Goal: Book appointment/travel/reservation

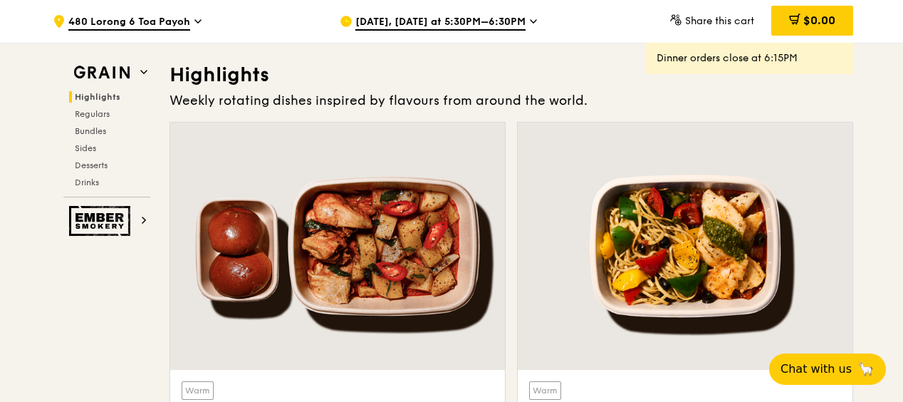
scroll to position [356, 0]
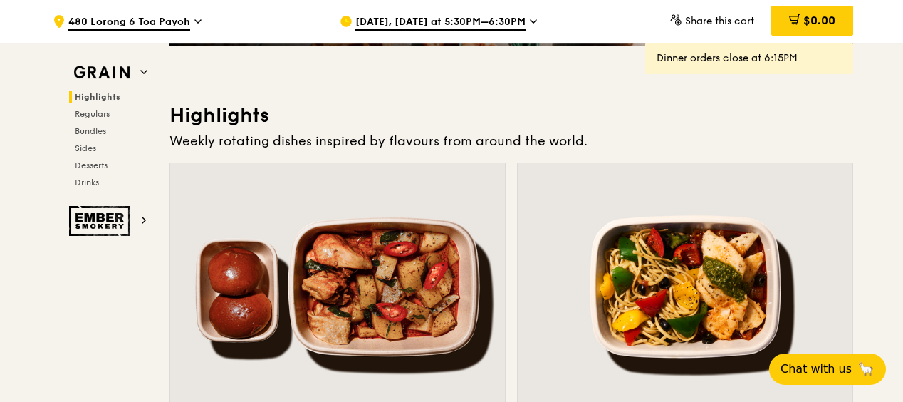
click at [423, 25] on span "[DATE], [DATE] at 5:30PM–6:30PM" at bounding box center [440, 23] width 170 height 16
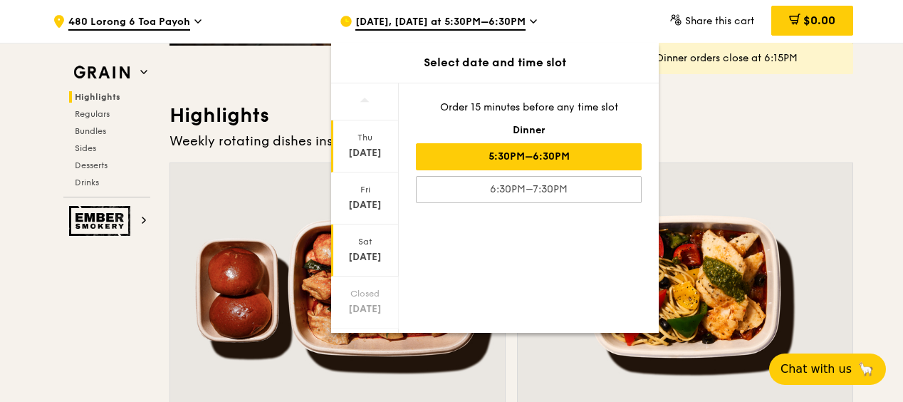
scroll to position [188, 0]
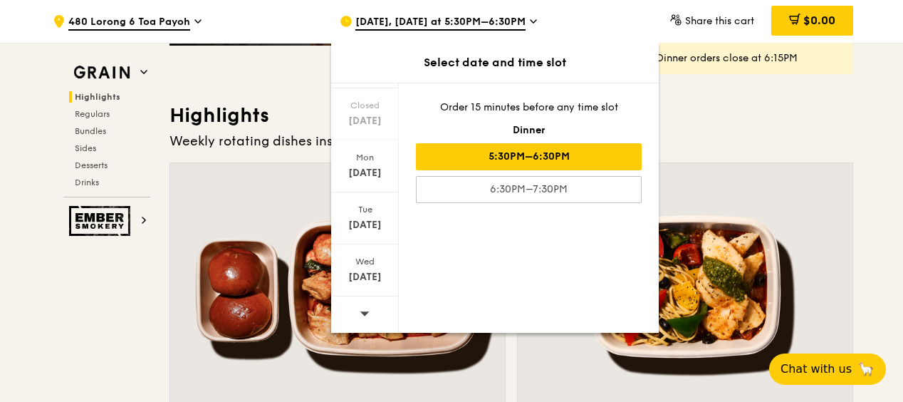
click at [365, 311] on icon at bounding box center [365, 313] width 10 height 11
click at [365, 310] on icon at bounding box center [365, 313] width 10 height 11
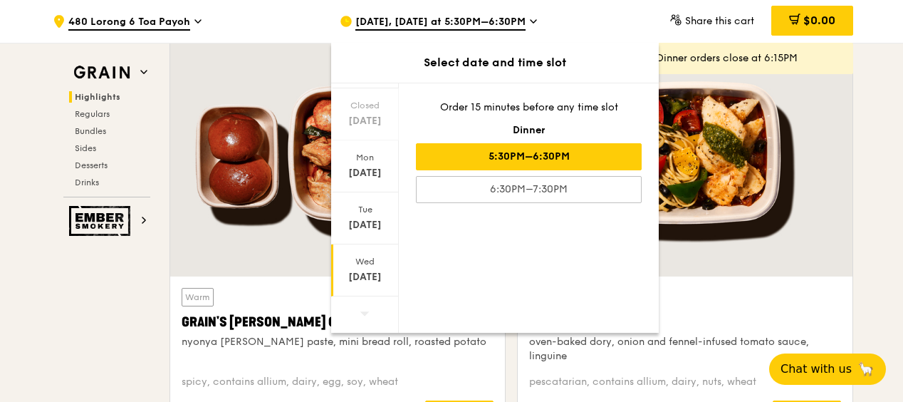
scroll to position [499, 0]
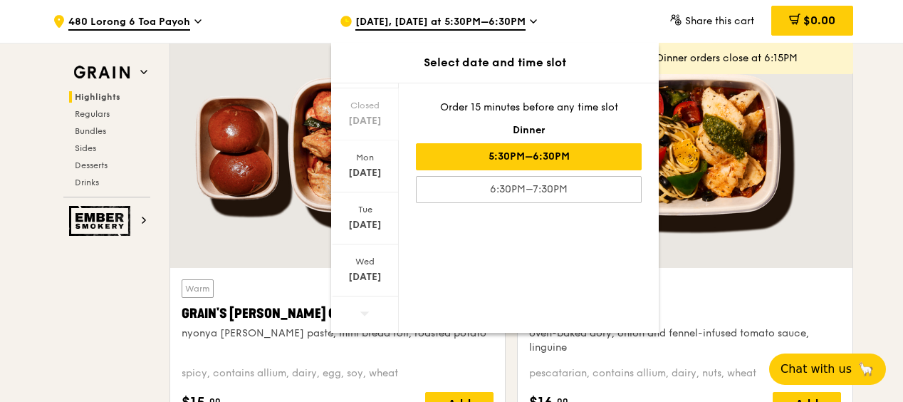
click at [364, 315] on icon at bounding box center [365, 313] width 10 height 11
click at [408, 62] on div "Select date and time slot" at bounding box center [495, 62] width 328 height 17
click at [364, 313] on icon at bounding box center [364, 313] width 9 height 4
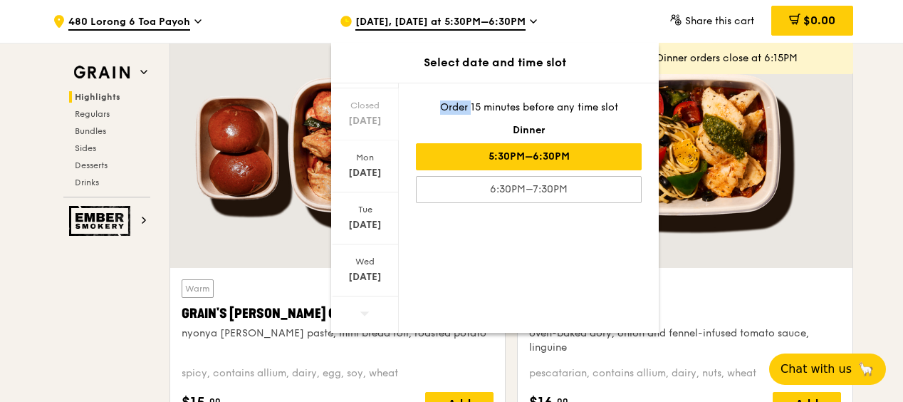
click at [364, 313] on icon at bounding box center [364, 313] width 9 height 4
click at [359, 280] on div "[DATE]" at bounding box center [364, 277] width 63 height 14
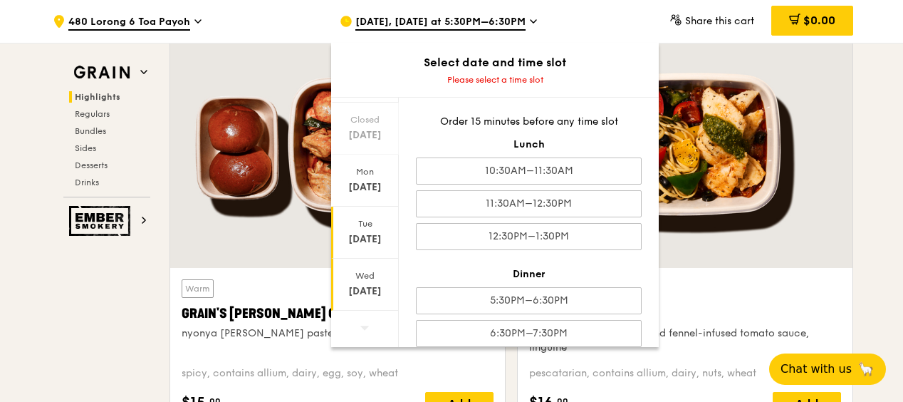
scroll to position [570, 0]
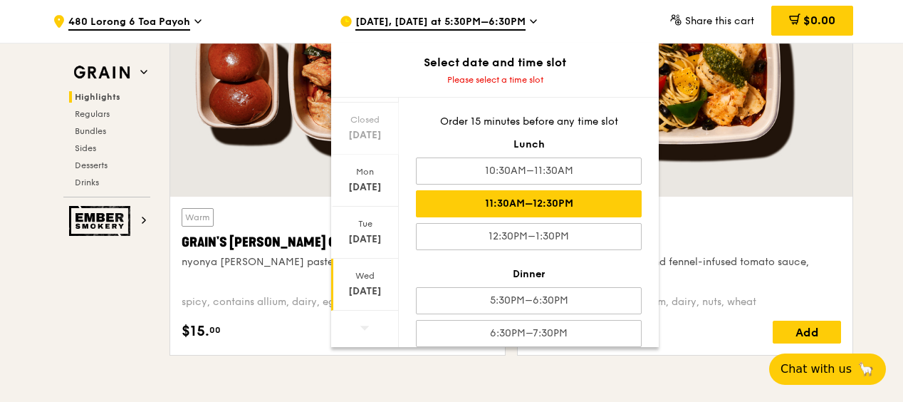
click at [461, 194] on div "11:30AM–12:30PM" at bounding box center [529, 203] width 226 height 27
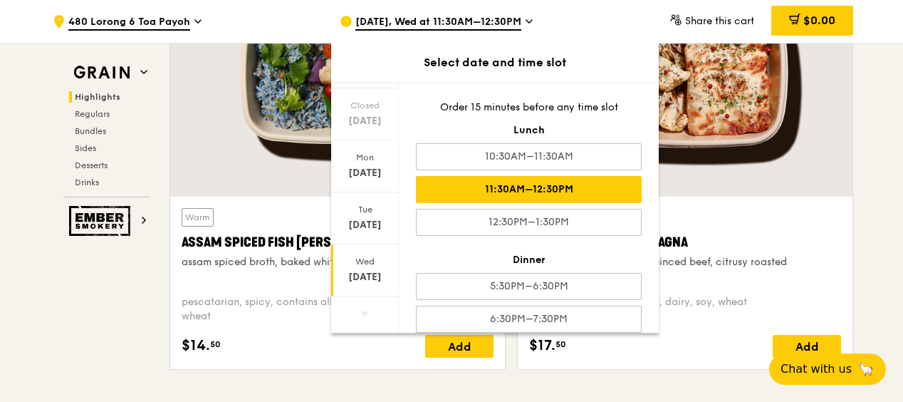
click at [369, 264] on div "Wed" at bounding box center [364, 261] width 63 height 11
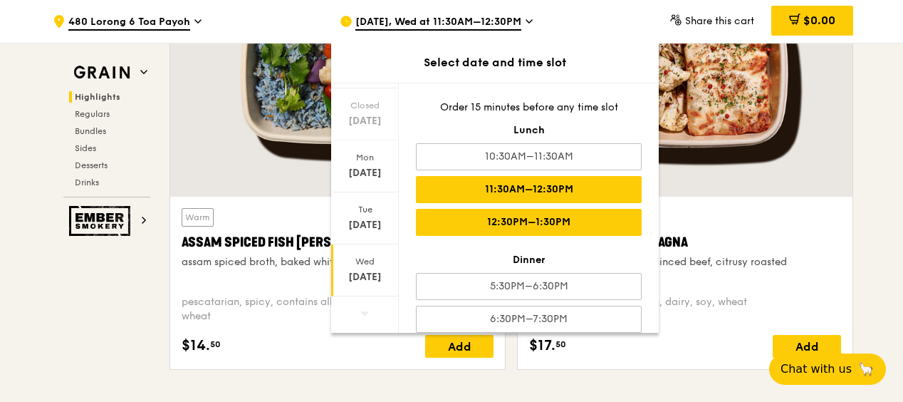
scroll to position [16, 0]
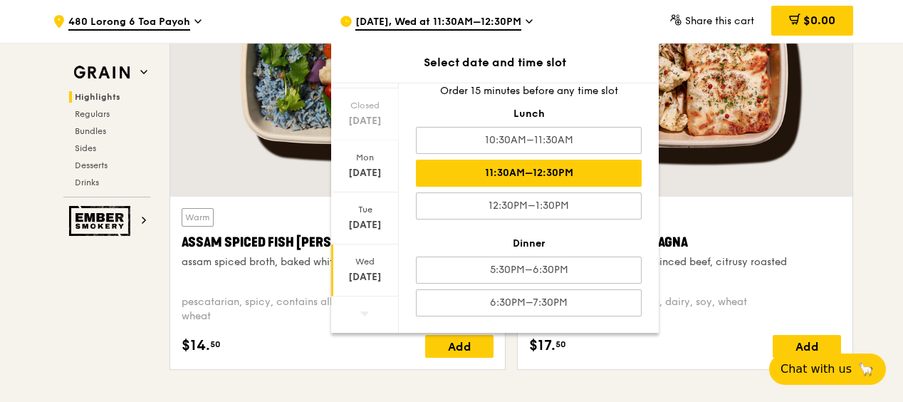
click at [360, 268] on div "[DATE]" at bounding box center [365, 270] width 68 height 52
click at [376, 230] on div "[DATE]" at bounding box center [364, 225] width 63 height 14
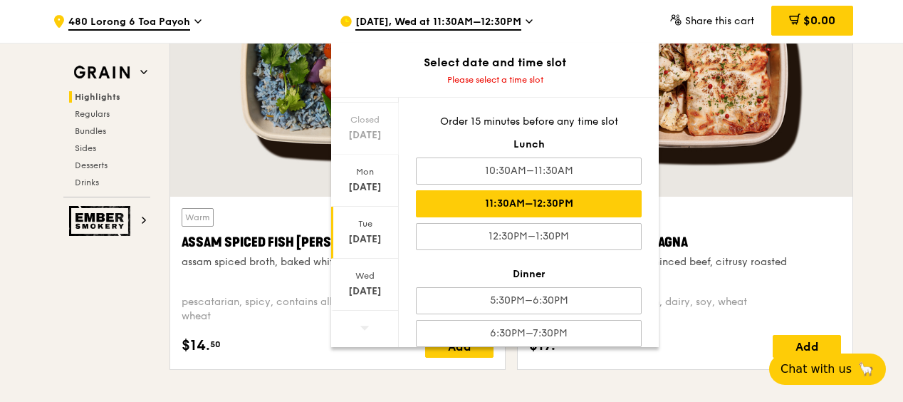
click at [494, 204] on div "11:30AM–12:30PM" at bounding box center [529, 203] width 226 height 27
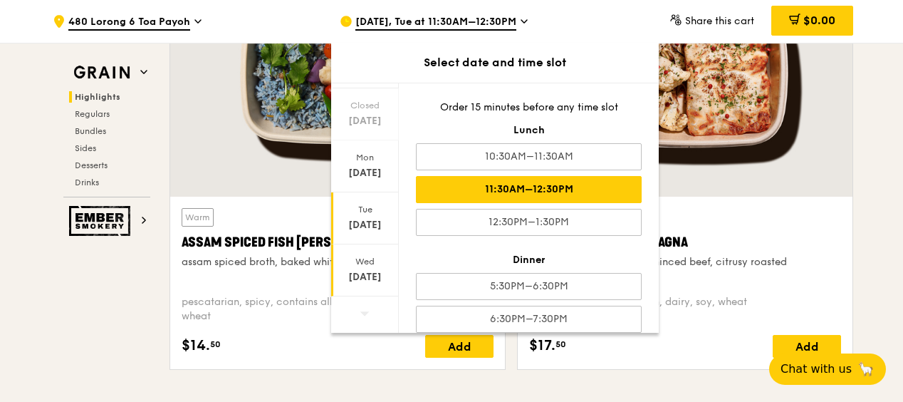
click at [365, 272] on div "[DATE]" at bounding box center [364, 277] width 63 height 14
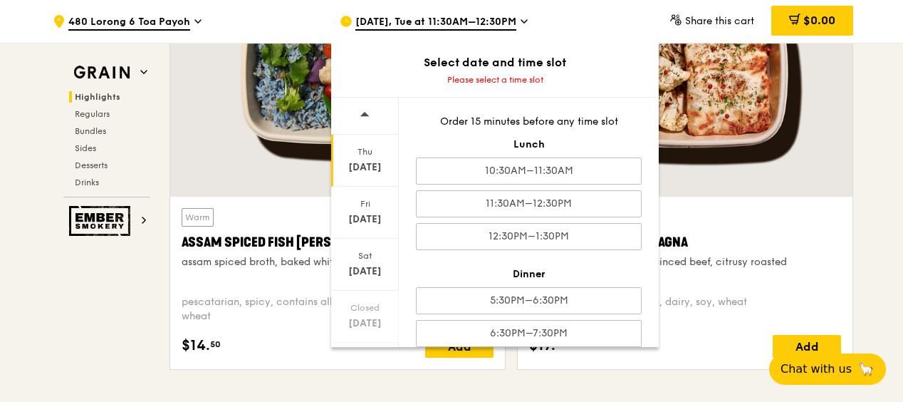
click at [367, 158] on div "[DATE]" at bounding box center [365, 161] width 68 height 52
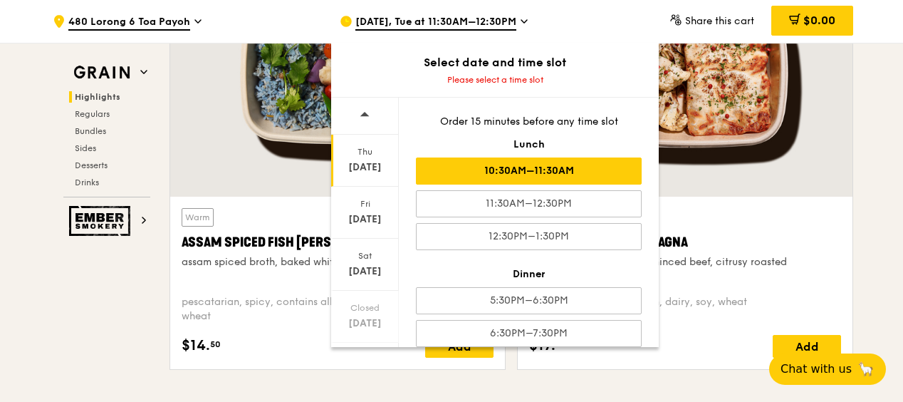
click at [482, 174] on div "10:30AM–11:30AM" at bounding box center [529, 170] width 226 height 27
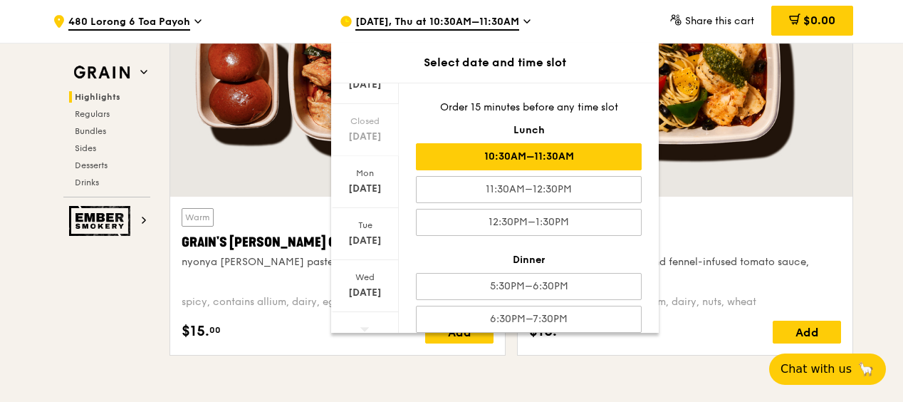
scroll to position [188, 0]
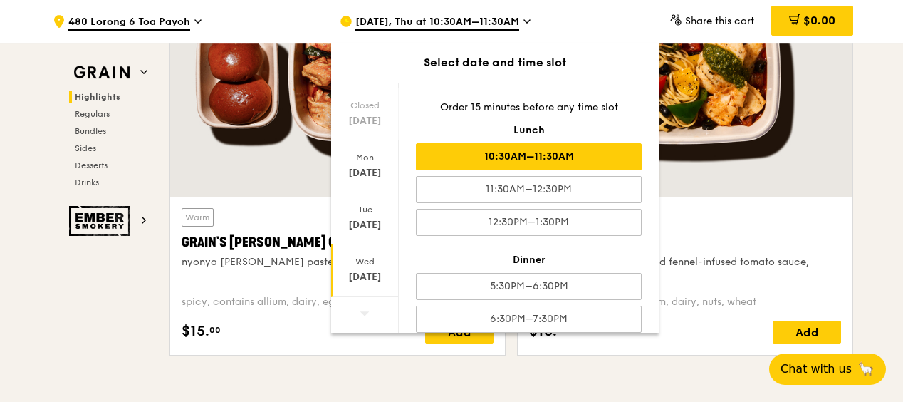
click at [360, 265] on div "Wed" at bounding box center [364, 261] width 63 height 11
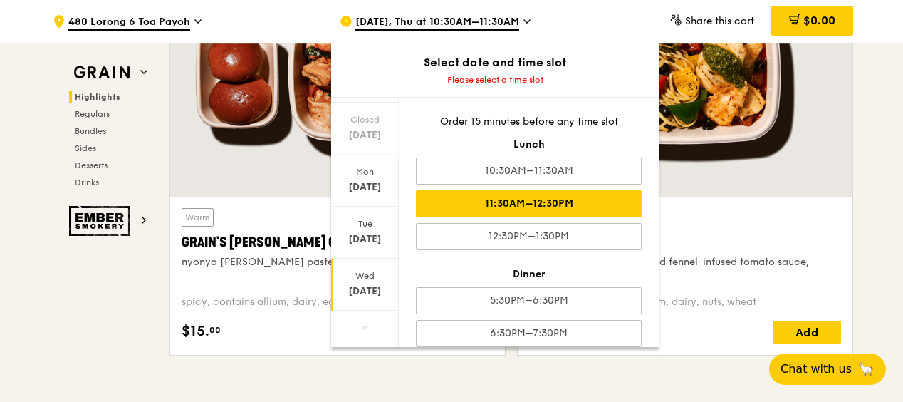
click at [449, 205] on div "11:30AM–12:30PM" at bounding box center [529, 203] width 226 height 27
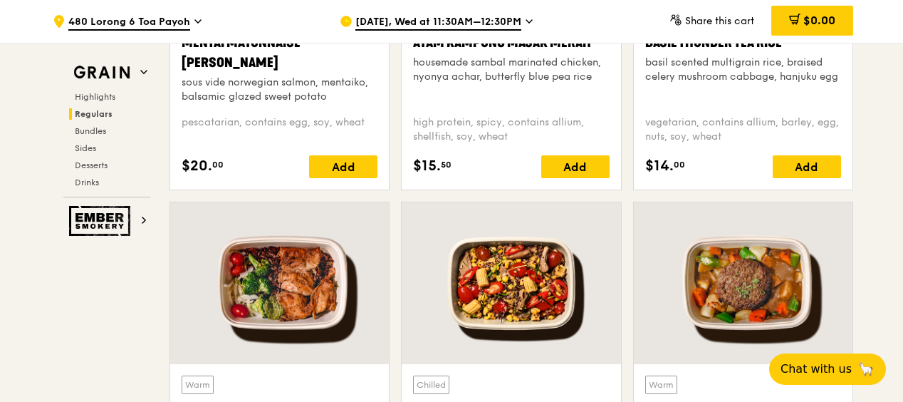
scroll to position [998, 0]
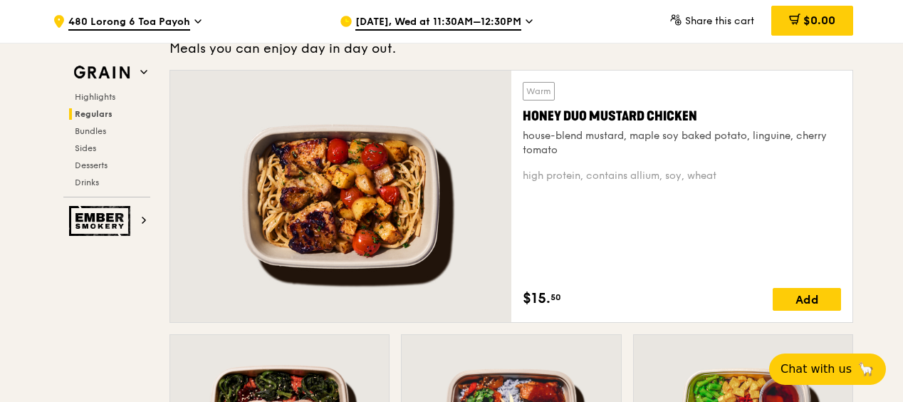
click at [471, 18] on span "[DATE], Wed at 11:30AM–12:30PM" at bounding box center [438, 23] width 166 height 16
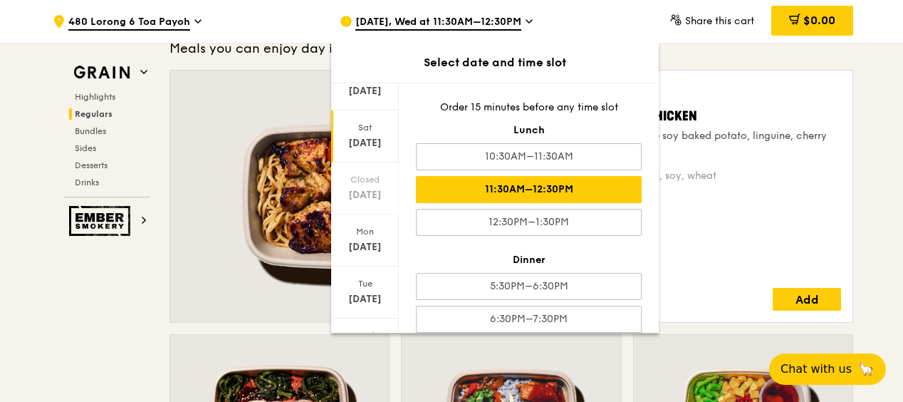
scroll to position [188, 0]
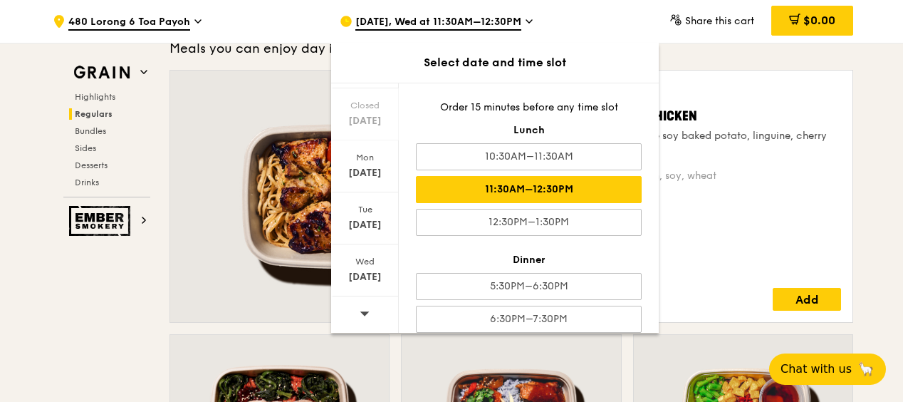
click at [364, 316] on icon at bounding box center [365, 313] width 10 height 11
click at [362, 315] on icon at bounding box center [365, 313] width 10 height 11
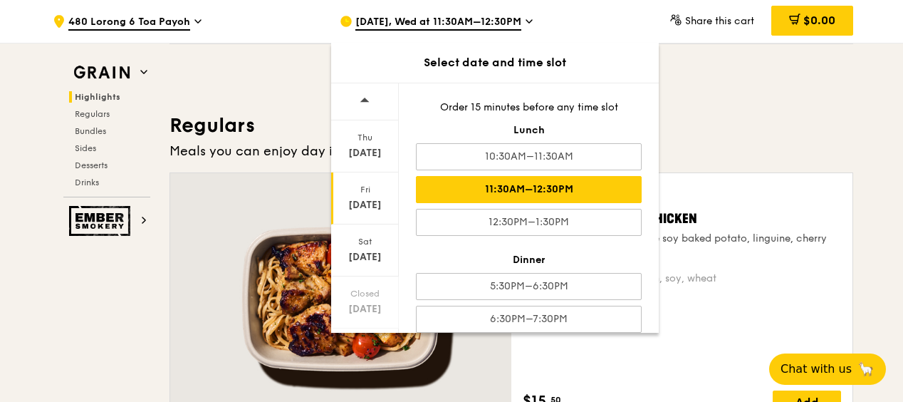
scroll to position [855, 0]
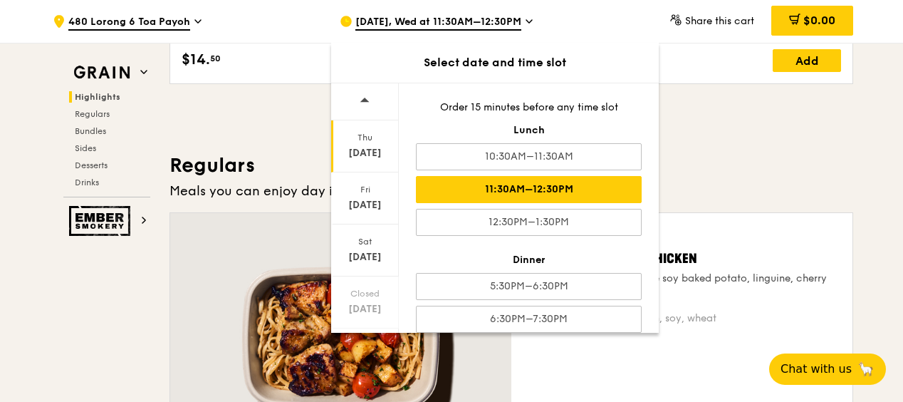
click at [375, 155] on div "[DATE]" at bounding box center [364, 153] width 63 height 14
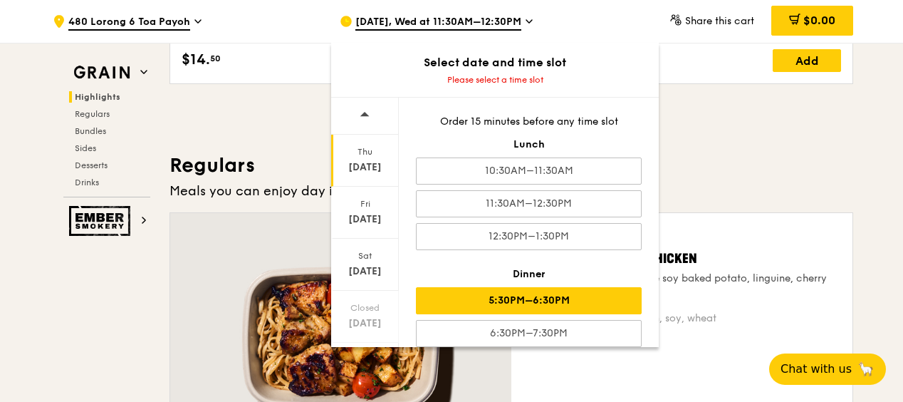
click at [482, 305] on div "5:30PM–6:30PM" at bounding box center [529, 300] width 226 height 27
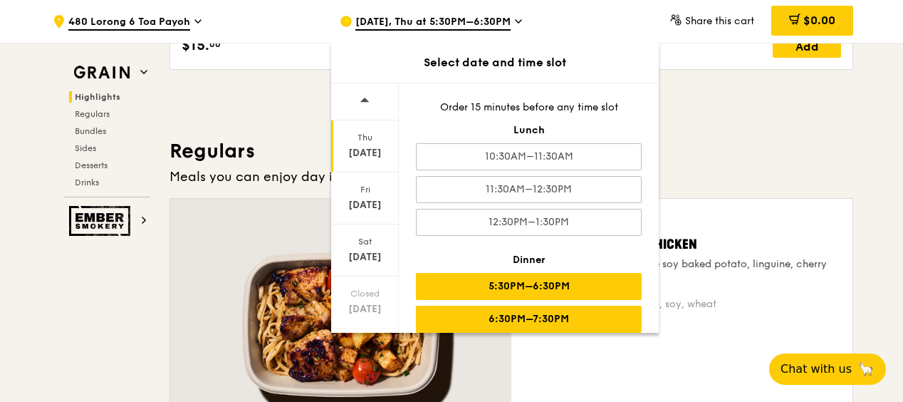
scroll to position [841, 0]
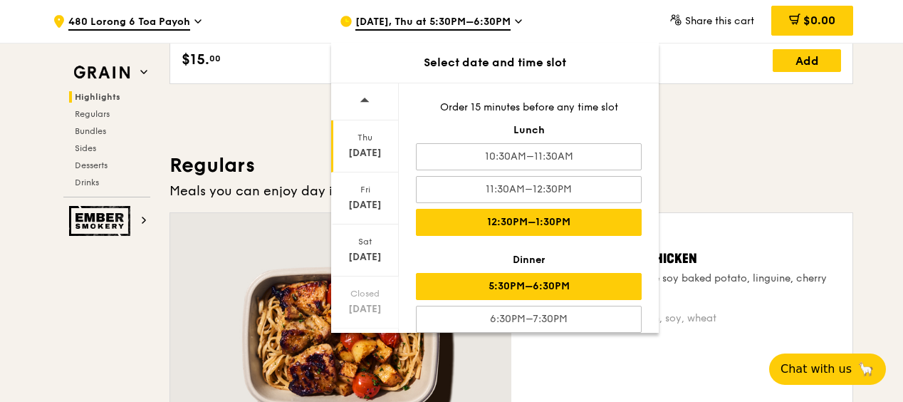
click at [480, 221] on div "12:30PM–1:30PM" at bounding box center [529, 222] width 226 height 27
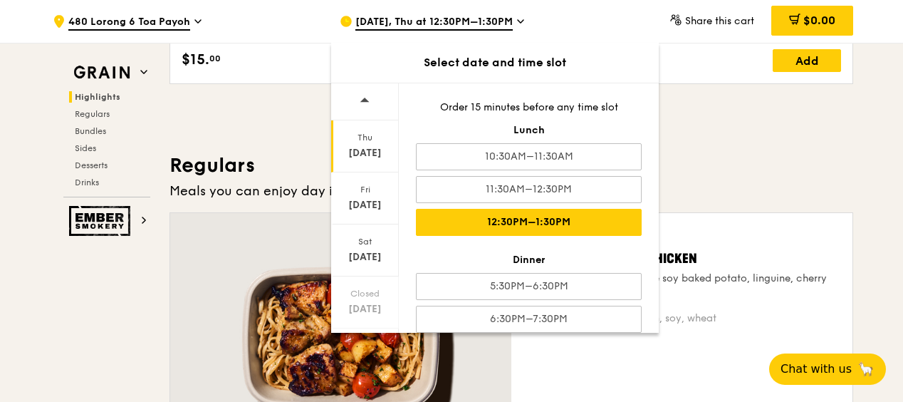
drag, startPoint x: 360, startPoint y: 168, endPoint x: 359, endPoint y: 153, distance: 15.0
click at [359, 152] on div "[DATE]" at bounding box center [364, 153] width 63 height 14
click at [785, 172] on h3 "Regulars" at bounding box center [511, 165] width 684 height 26
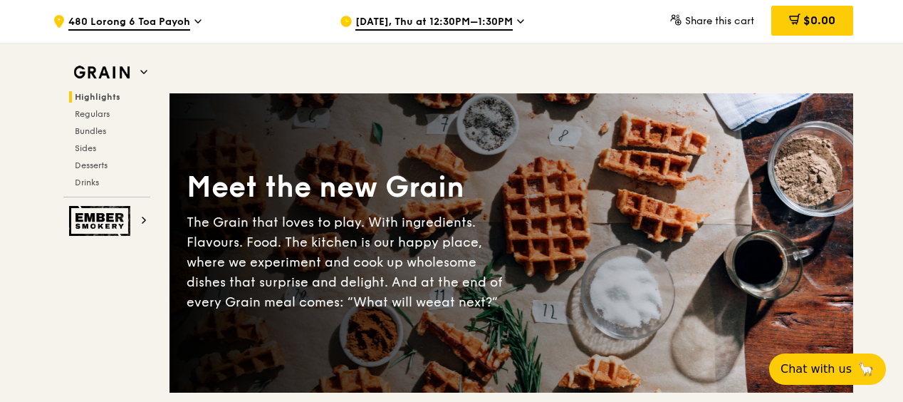
scroll to position [0, 0]
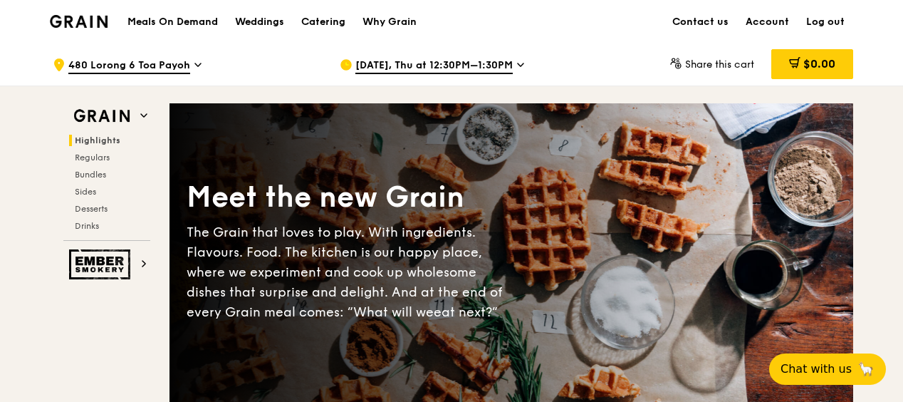
click at [463, 63] on span "[DATE], Thu at 12:30PM–1:30PM" at bounding box center [433, 66] width 157 height 16
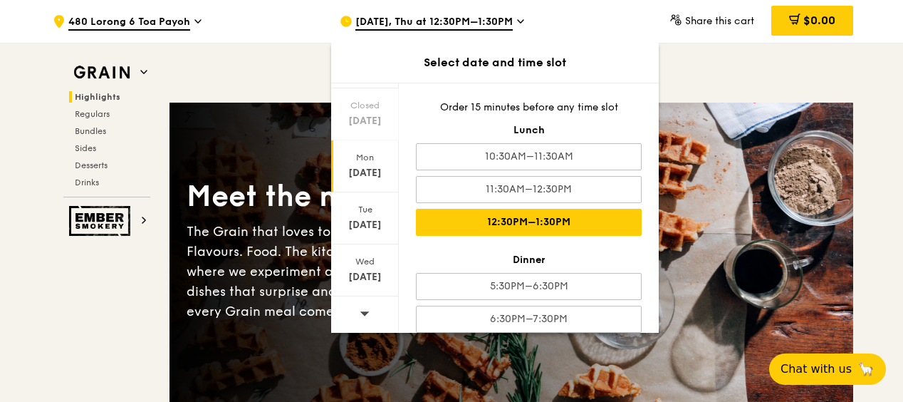
scroll to position [356, 0]
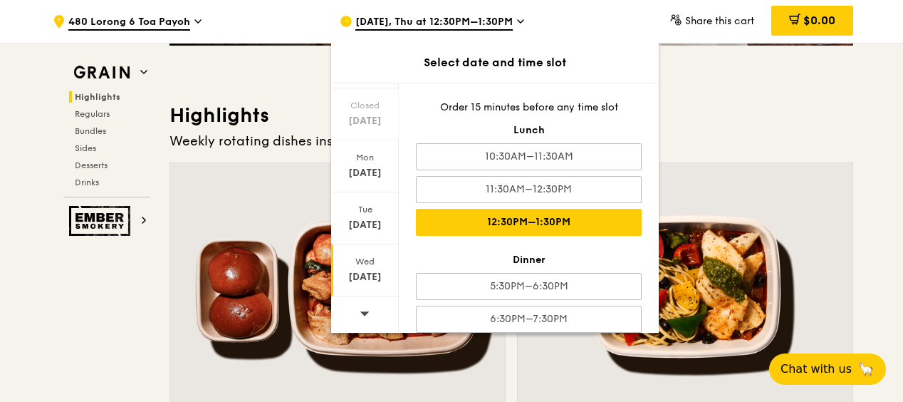
drag, startPoint x: 395, startPoint y: 224, endPoint x: 395, endPoint y: 255, distance: 30.6
click at [394, 256] on div "[DATE] [DATE] [DATE] Closed [DATE] [DATE] [DATE] [DATE]" at bounding box center [365, 207] width 68 height 249
click at [360, 311] on icon at bounding box center [365, 313] width 10 height 11
click at [360, 309] on icon at bounding box center [365, 313] width 10 height 11
click at [360, 306] on span at bounding box center [365, 312] width 10 height 33
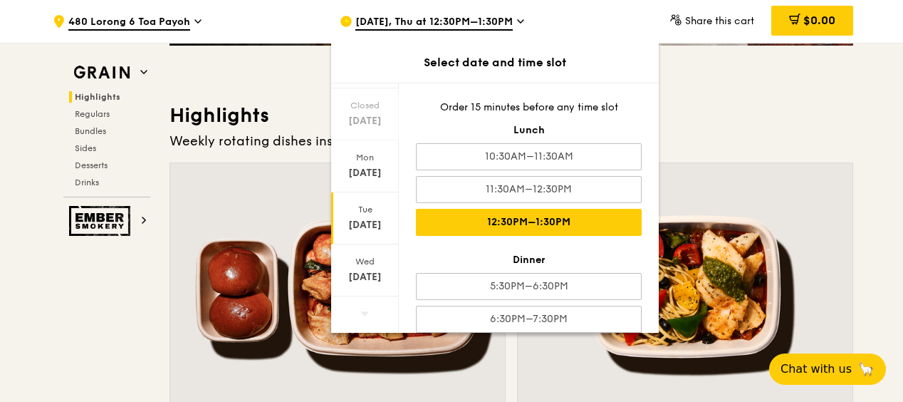
click at [359, 220] on div "[DATE]" at bounding box center [364, 225] width 63 height 14
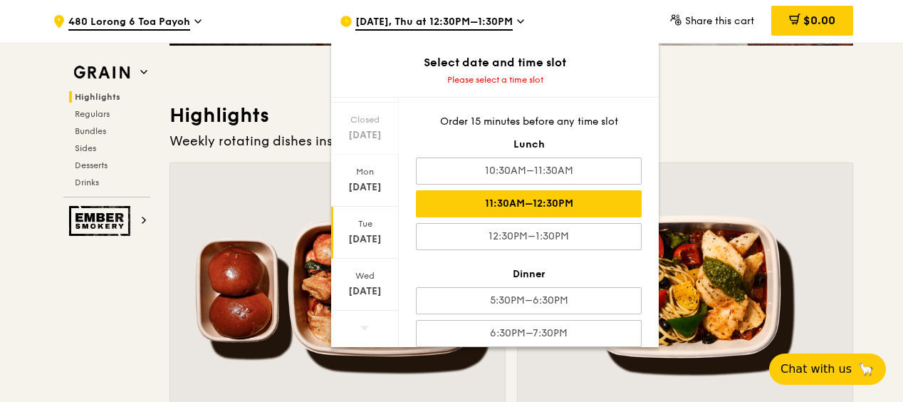
click at [511, 204] on div "11:30AM–12:30PM" at bounding box center [529, 203] width 226 height 27
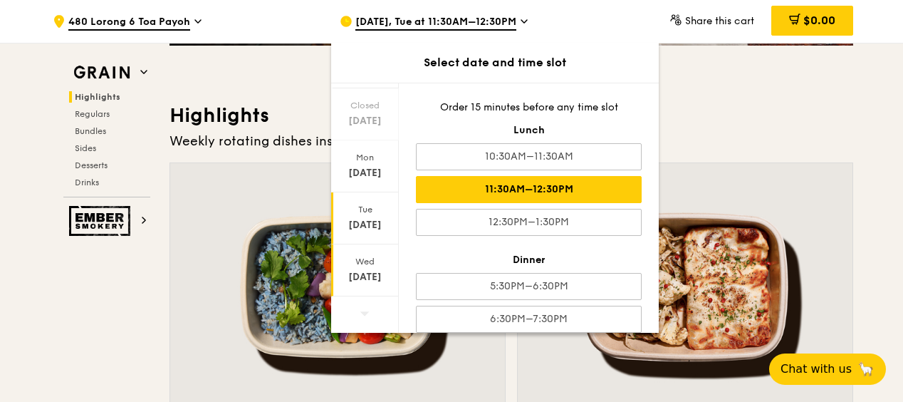
click at [379, 264] on div "Wed" at bounding box center [364, 261] width 63 height 11
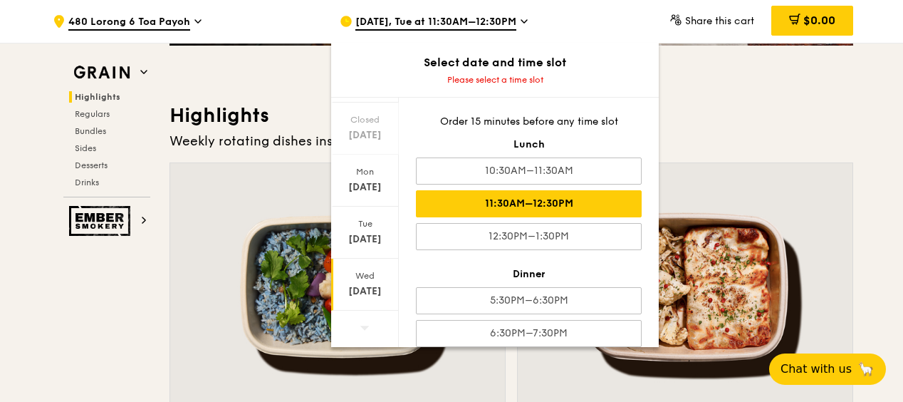
click at [533, 201] on div "11:30AM–12:30PM" at bounding box center [529, 203] width 226 height 27
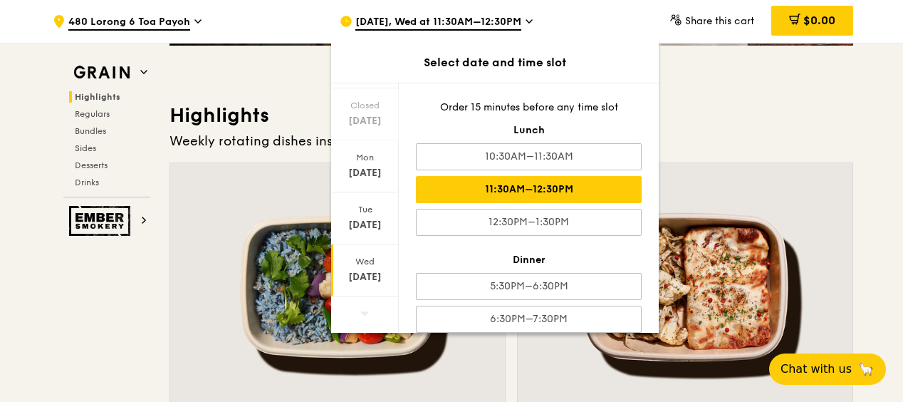
click at [746, 135] on div "Weekly rotating dishes inspired by flavours from around the world." at bounding box center [511, 141] width 684 height 20
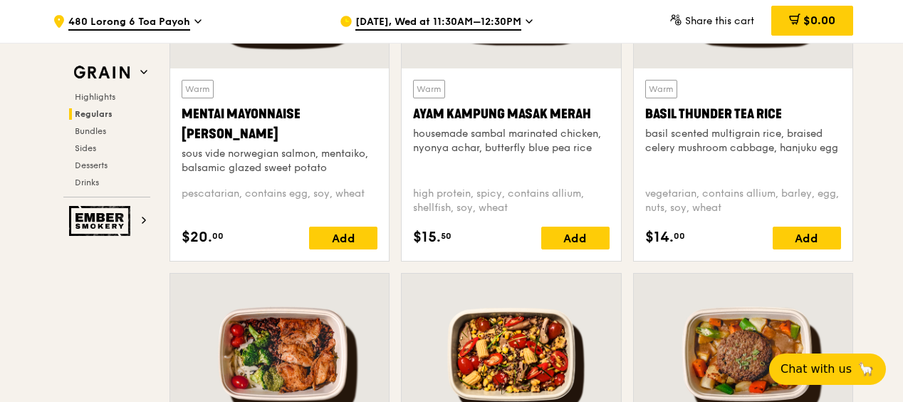
scroll to position [1283, 0]
